Goal: Information Seeking & Learning: Understand process/instructions

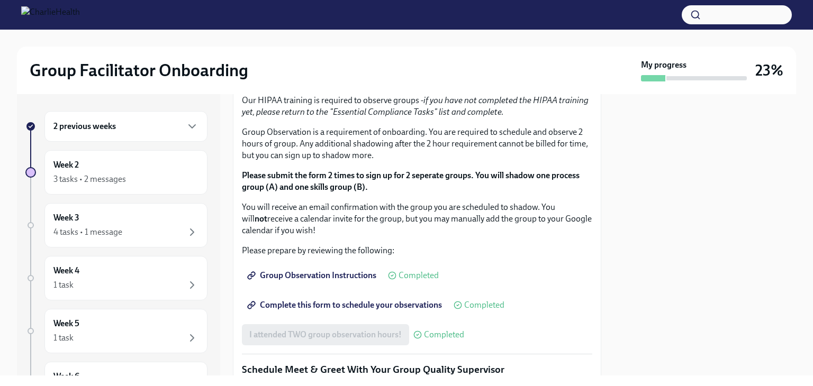
scroll to position [582, 0]
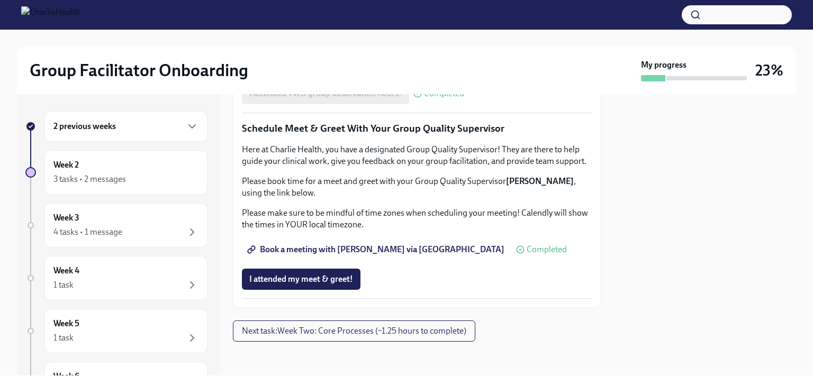
scroll to position [1059, 0]
click at [371, 333] on span "Next task : Week Two: Core Processes (~1.25 hours to complete)" at bounding box center [354, 331] width 224 height 11
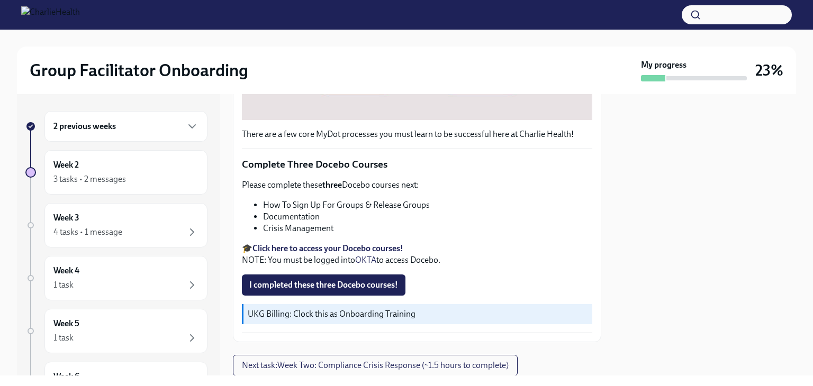
scroll to position [371, 0]
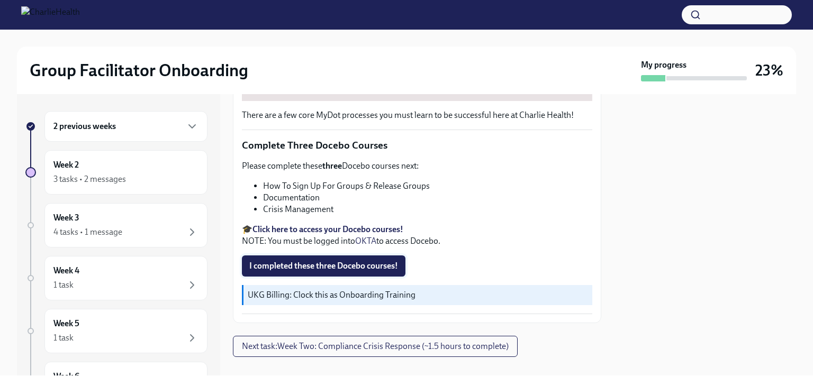
click at [304, 262] on span "I completed these three Docebo courses!" at bounding box center [323, 266] width 149 height 11
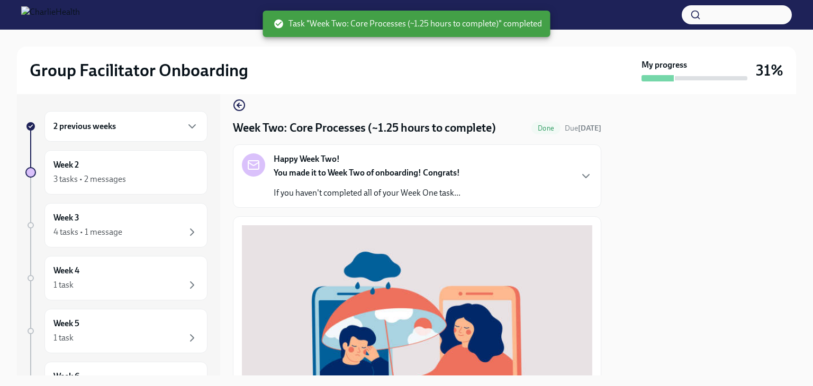
scroll to position [0, 0]
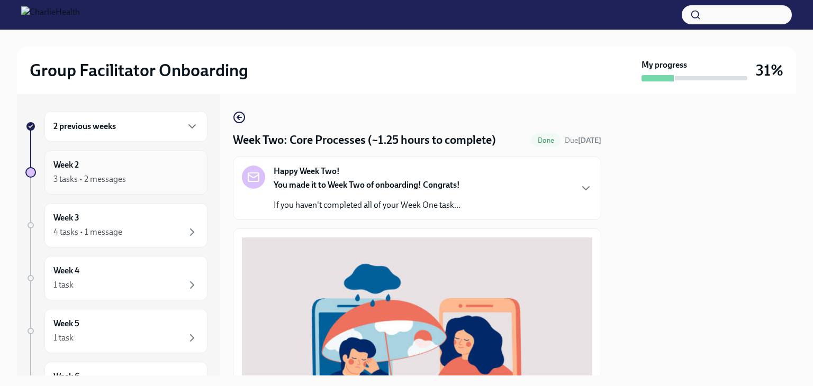
click at [151, 176] on div "3 tasks • 2 messages" at bounding box center [125, 179] width 145 height 13
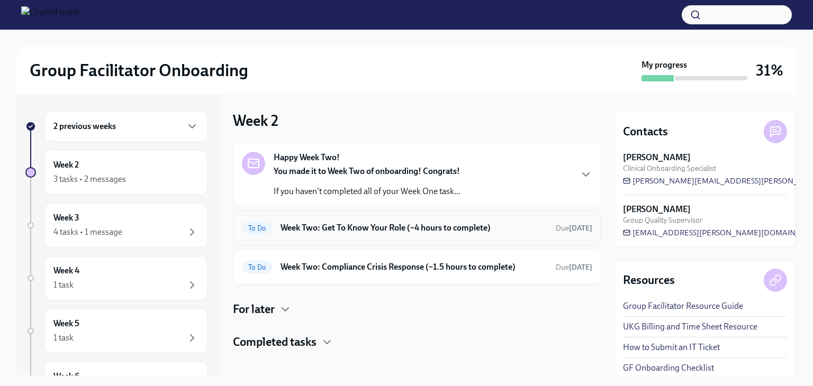
click at [358, 227] on h6 "Week Two: Get To Know Your Role (~4 hours to complete)" at bounding box center [414, 228] width 267 height 12
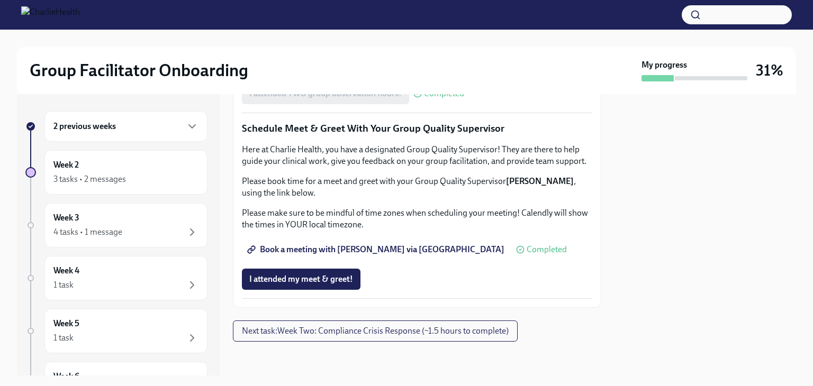
scroll to position [1059, 0]
click at [345, 331] on span "Next task : Week Two: Compliance Crisis Response (~1.5 hours to complete)" at bounding box center [375, 331] width 267 height 11
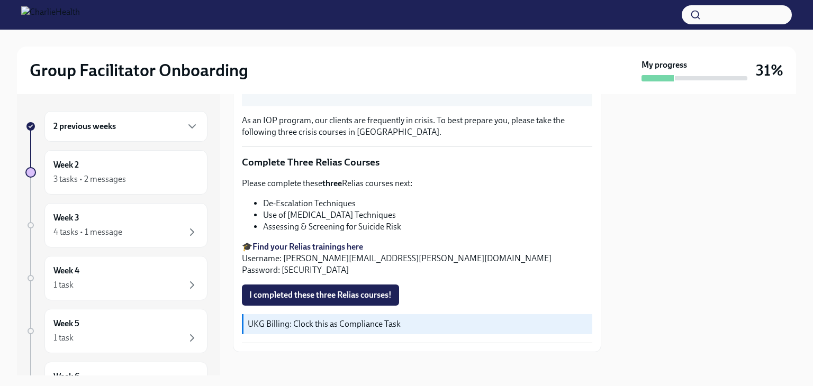
scroll to position [363, 0]
